Goal: Transaction & Acquisition: Book appointment/travel/reservation

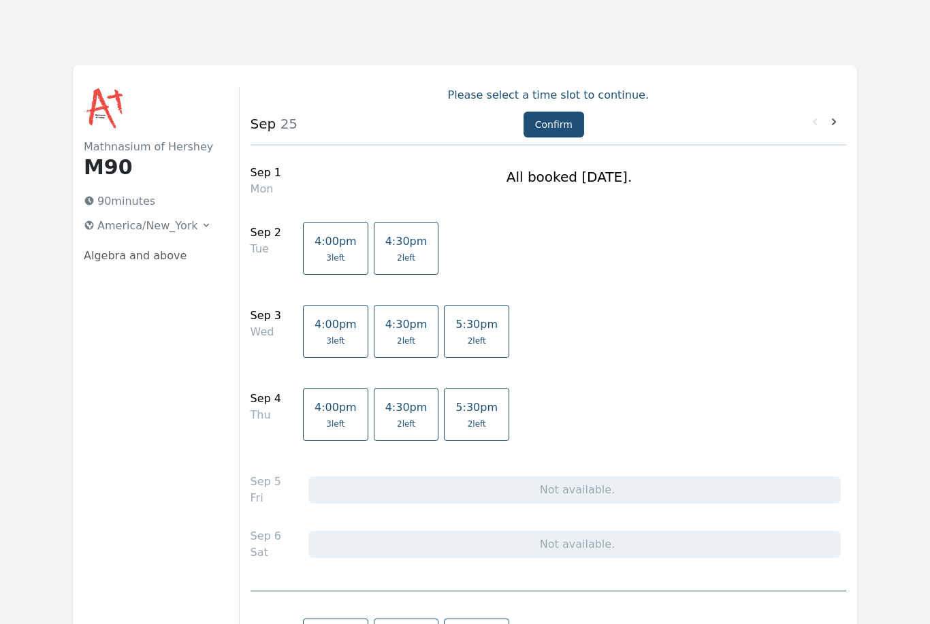
click at [392, 239] on span "4:30pm" at bounding box center [406, 241] width 42 height 13
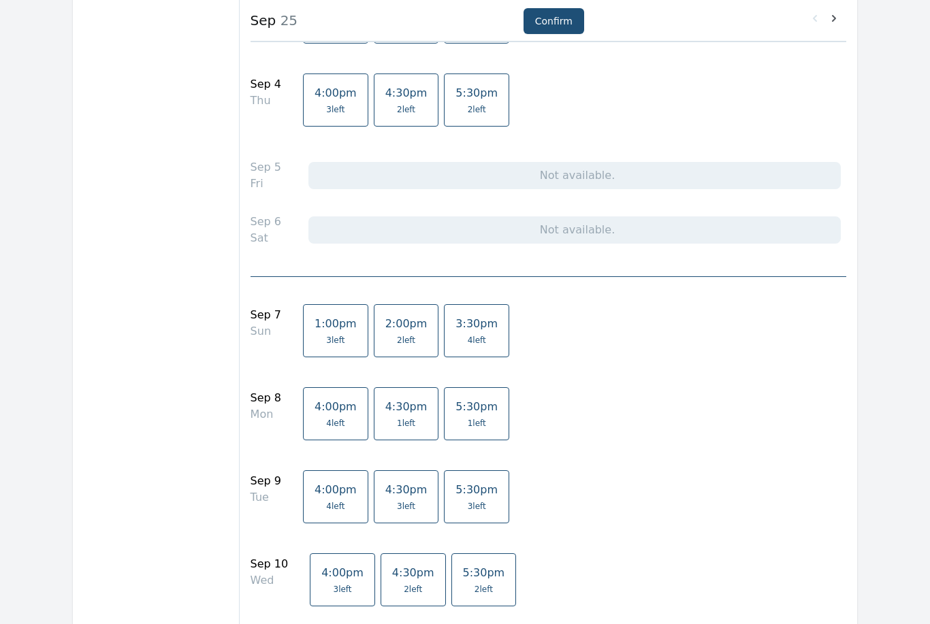
scroll to position [314, 0]
click at [389, 489] on span "4:30pm" at bounding box center [406, 489] width 42 height 13
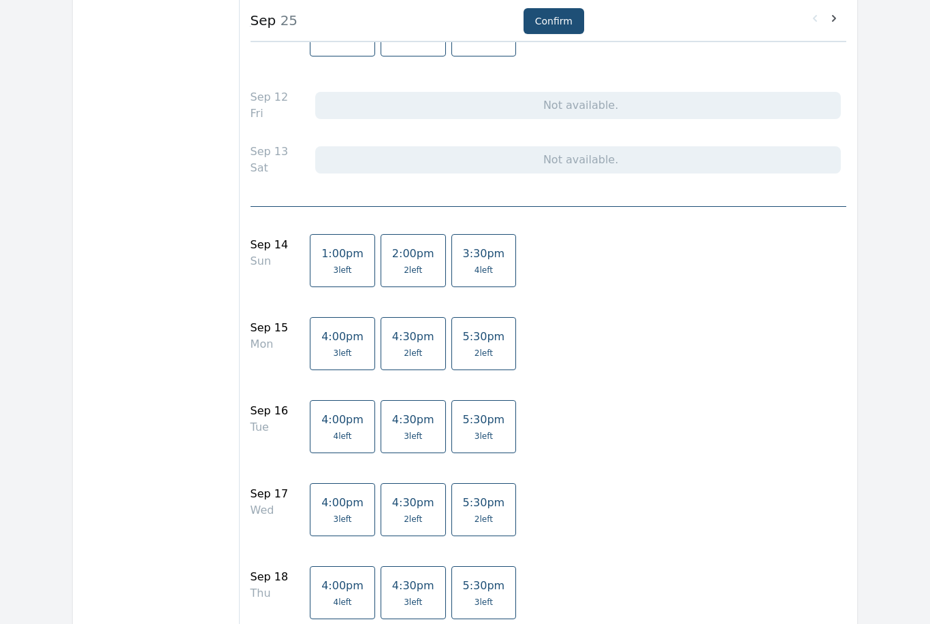
scroll to position [952, 0]
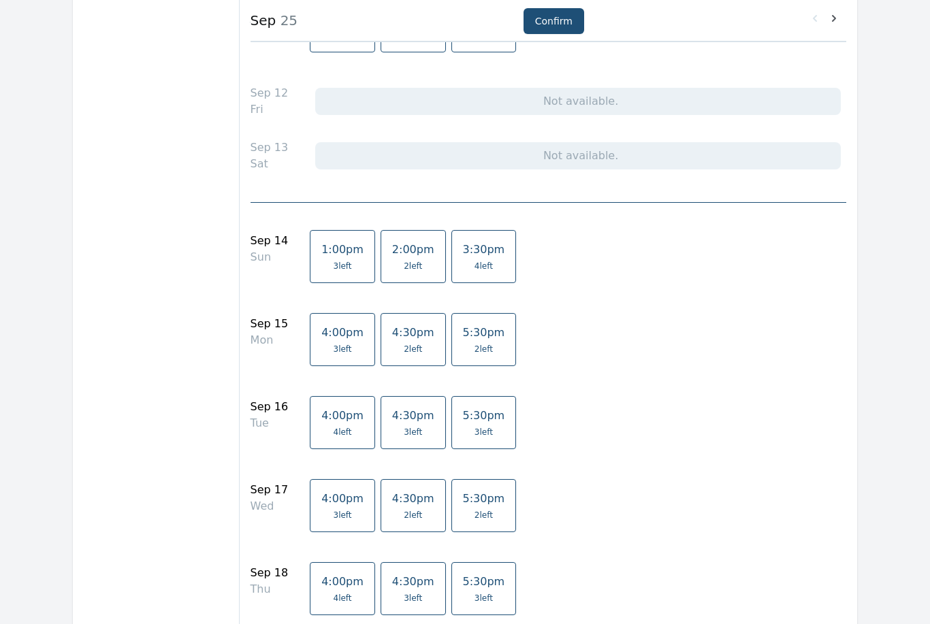
click at [397, 425] on link "4:30pm 3 left" at bounding box center [413, 422] width 65 height 53
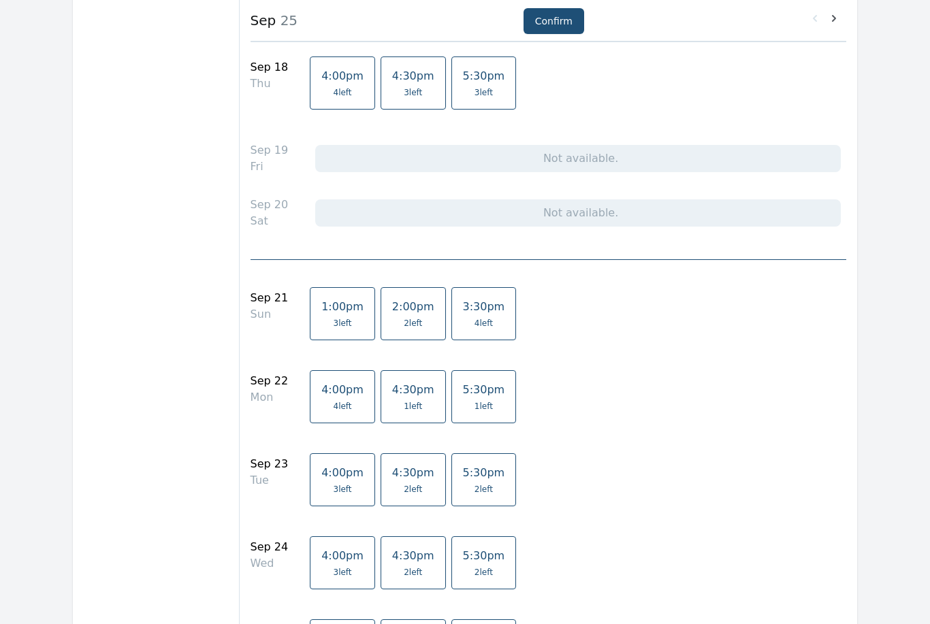
scroll to position [1574, 0]
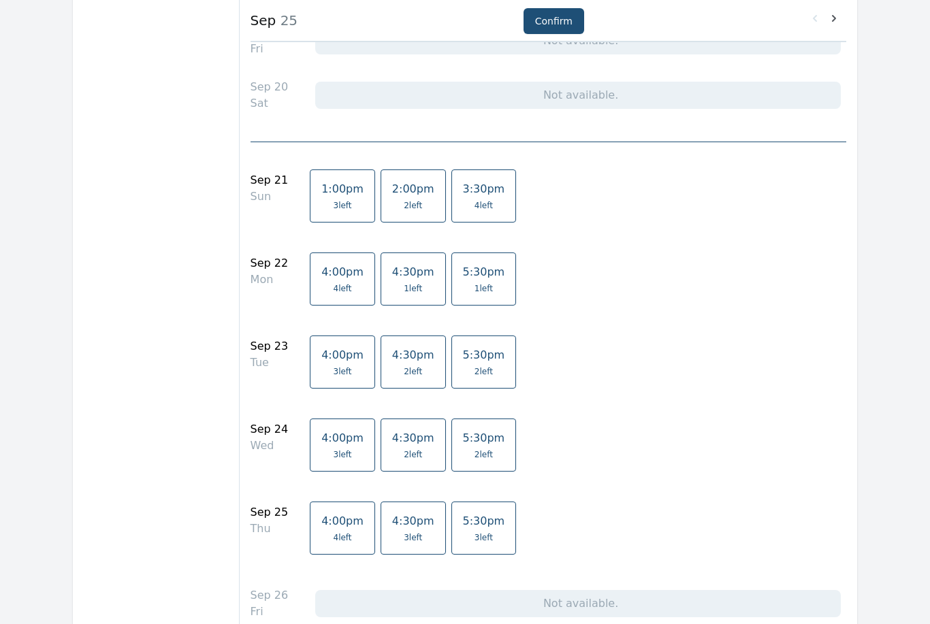
click at [397, 356] on span "4:30pm" at bounding box center [413, 355] width 42 height 13
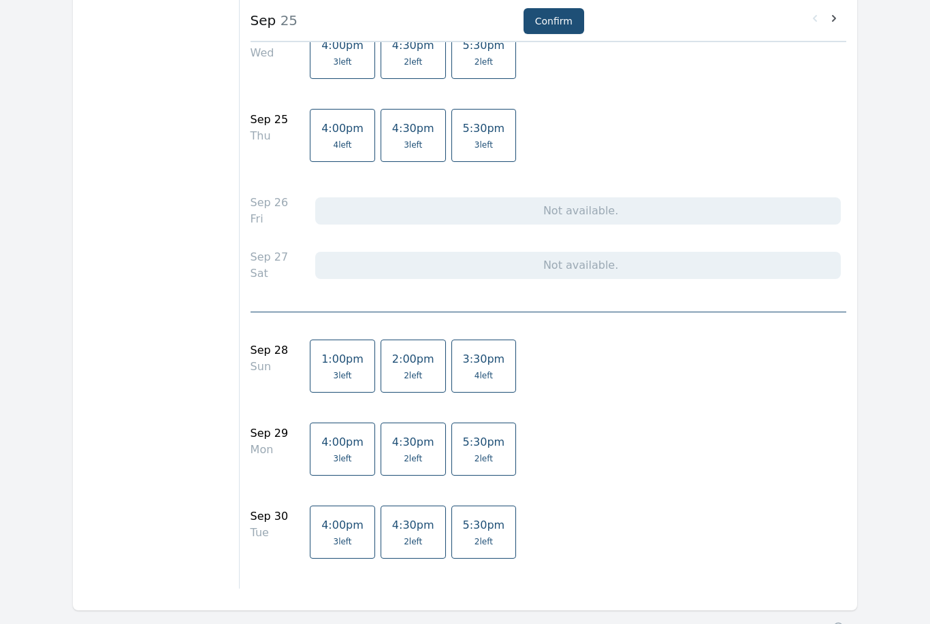
scroll to position [2019, 0]
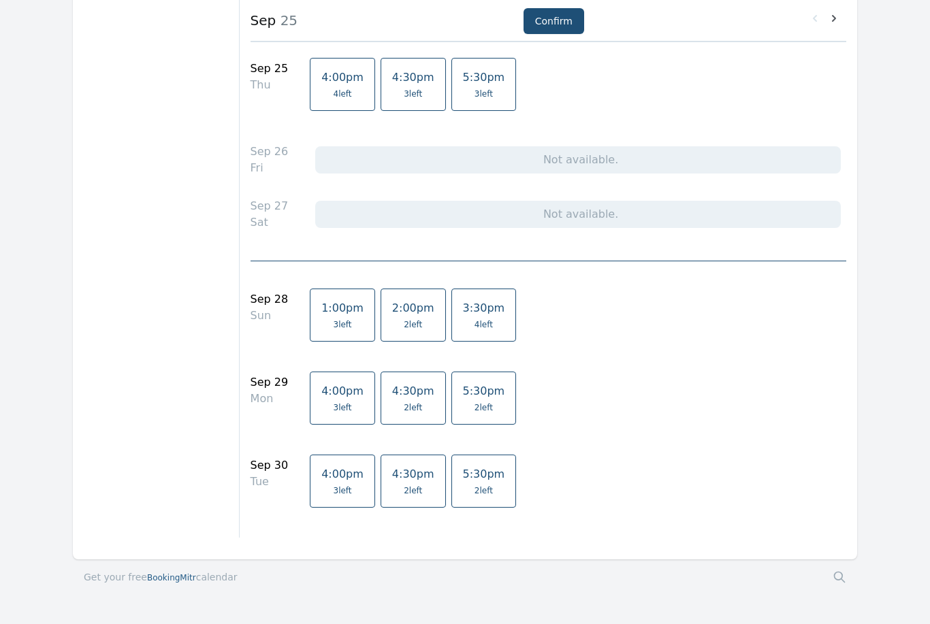
click at [411, 482] on link "4:30pm 2 left" at bounding box center [413, 481] width 65 height 53
click at [560, 27] on button "Confirm" at bounding box center [553, 21] width 61 height 26
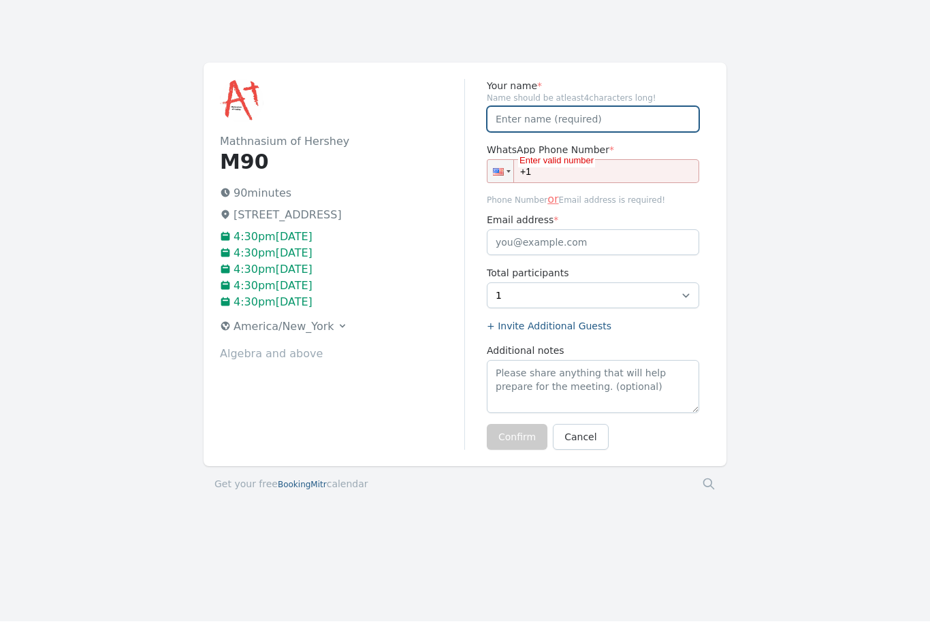
click at [645, 117] on input "Your name *" at bounding box center [593, 122] width 212 height 26
type input "[PERSON_NAME]"
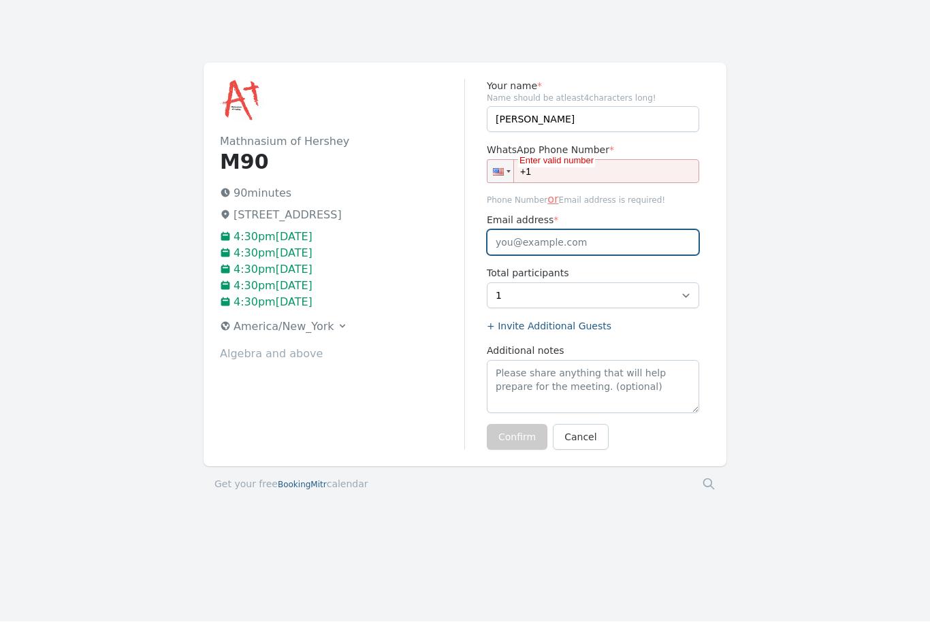
click at [628, 236] on input "Email address *" at bounding box center [593, 245] width 212 height 26
type input "[EMAIL_ADDRESS][DOMAIN_NAME]"
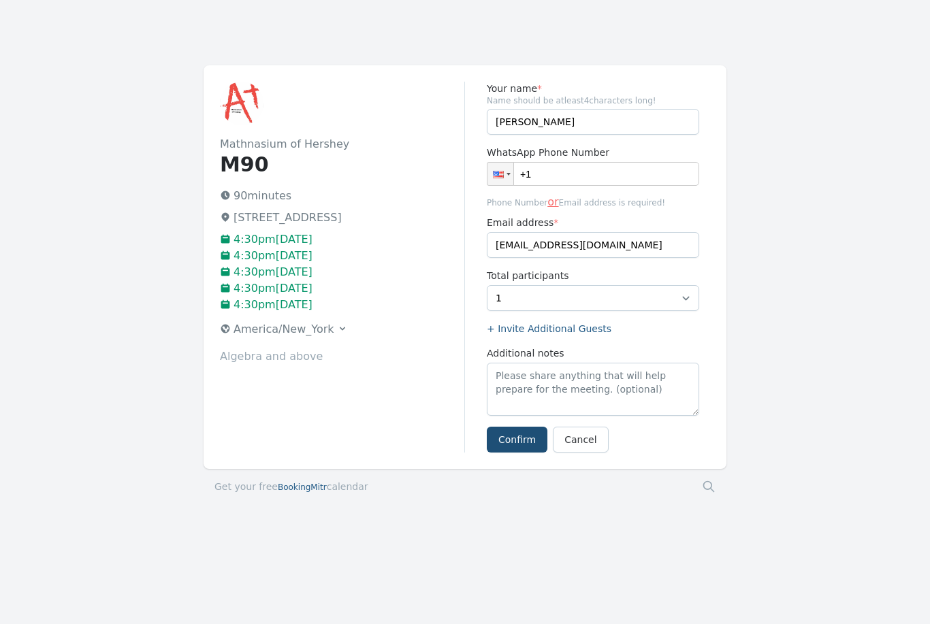
click at [513, 442] on button "Confirm" at bounding box center [517, 440] width 61 height 26
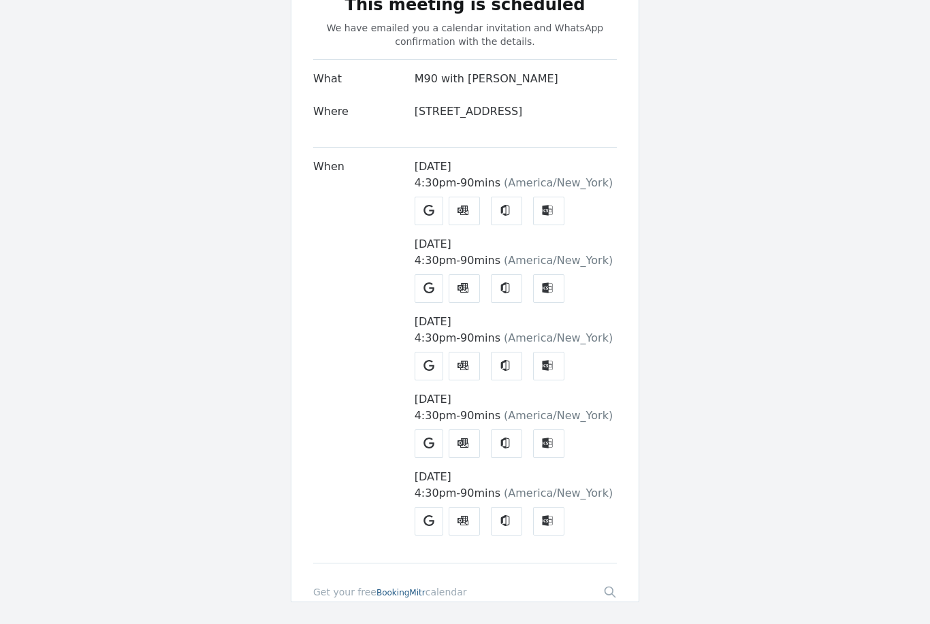
scroll to position [105, 0]
click at [554, 206] on link "Other" at bounding box center [548, 211] width 31 height 29
click at [557, 293] on link "Other" at bounding box center [548, 288] width 31 height 29
click at [553, 214] on link "Other" at bounding box center [548, 211] width 31 height 29
click at [552, 365] on icon at bounding box center [547, 365] width 10 height 11
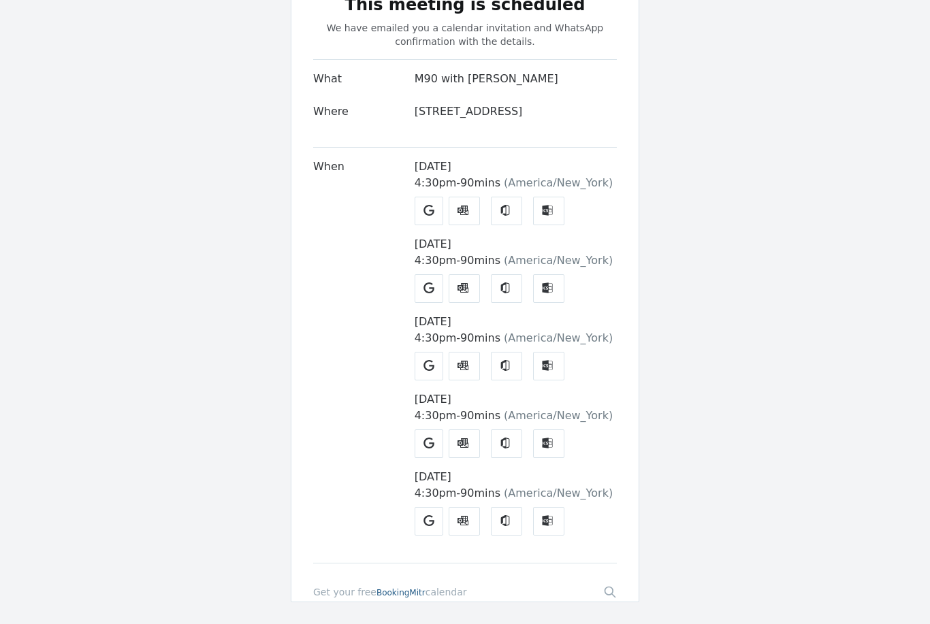
click at [553, 437] on link "Other" at bounding box center [548, 444] width 31 height 29
click at [547, 515] on icon "Other" at bounding box center [547, 520] width 11 height 11
